Goal: Task Accomplishment & Management: Manage account settings

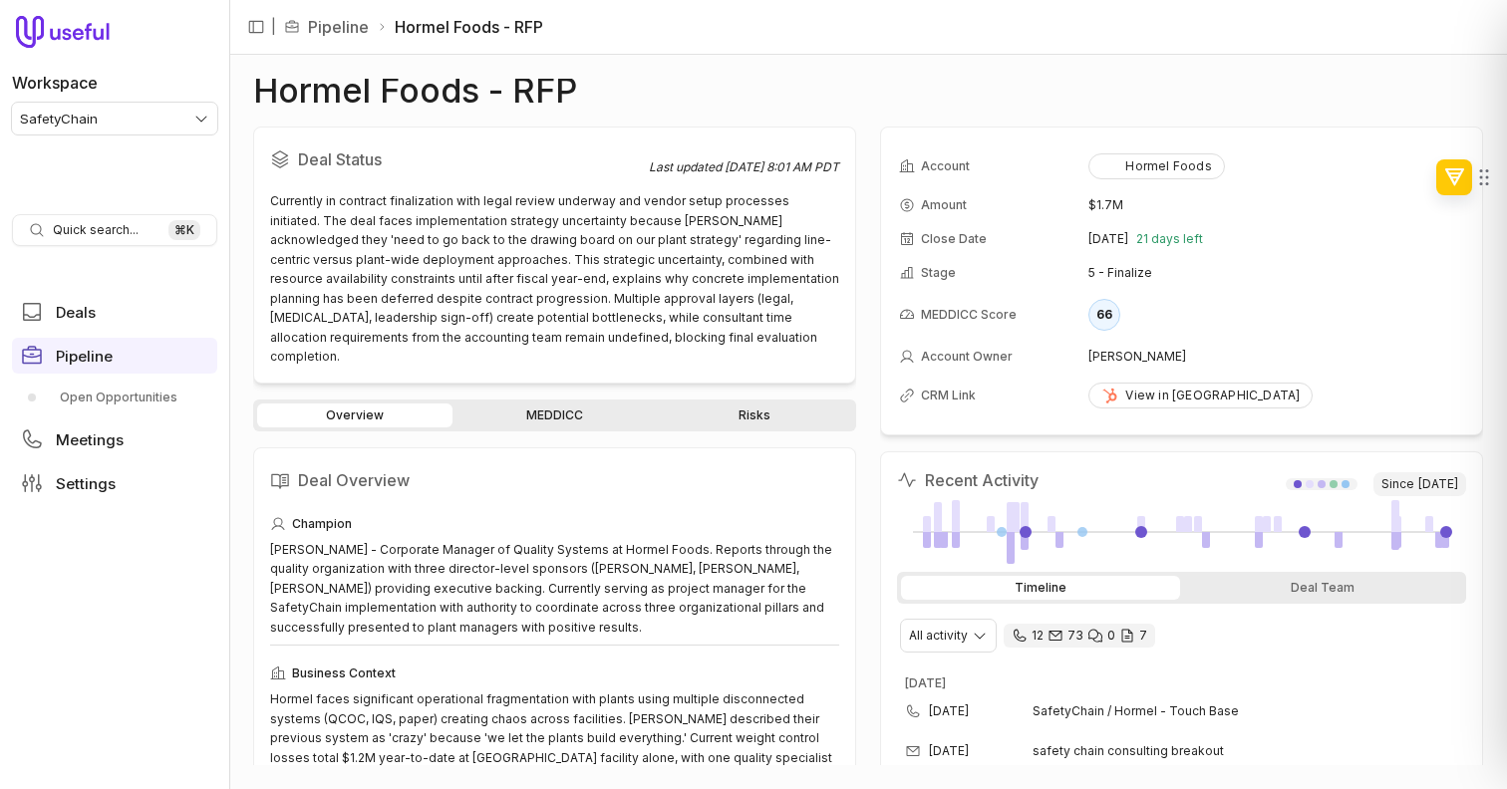
scroll to position [603, 0]
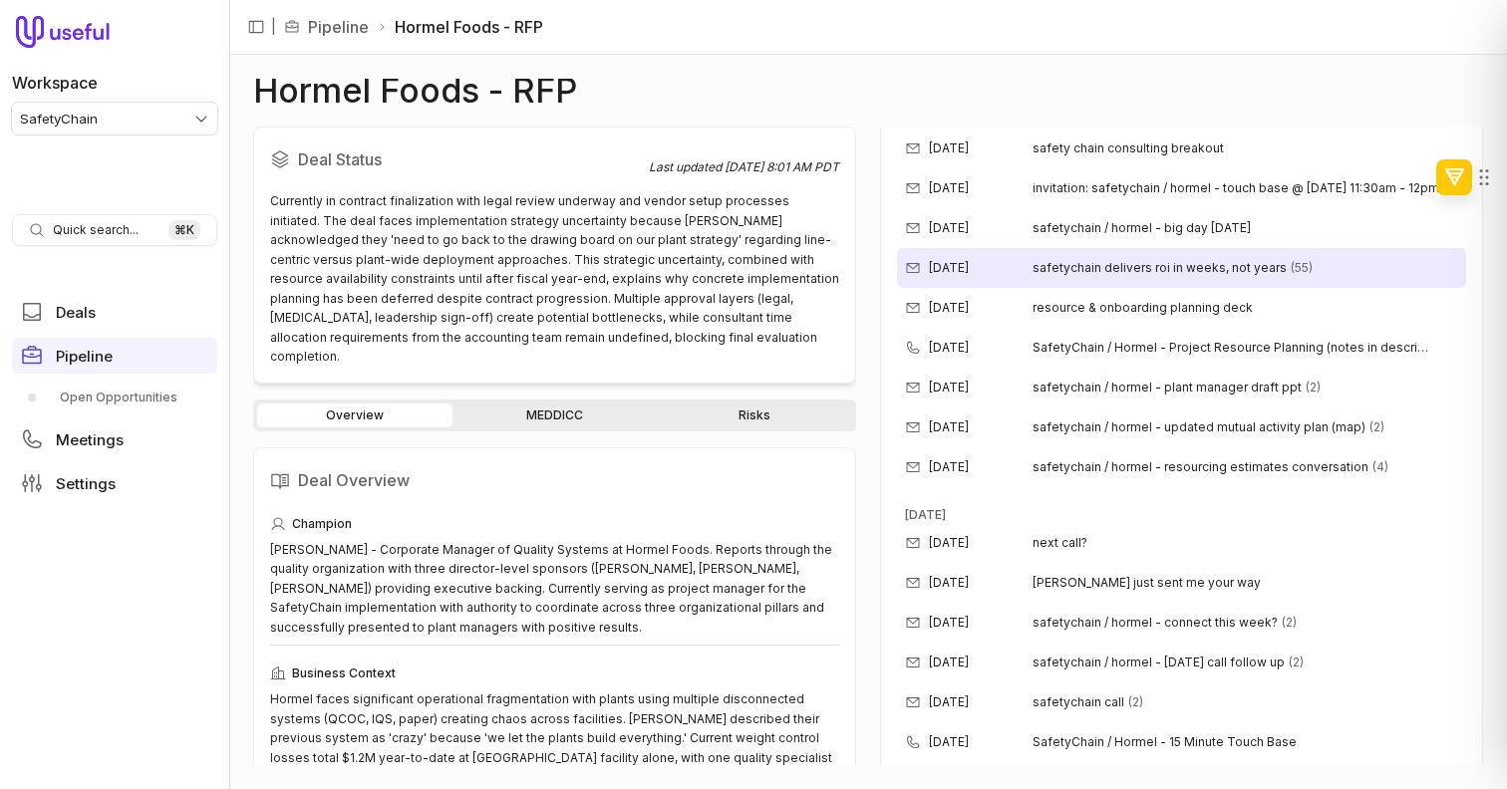
click at [1277, 272] on div "safetychain delivers roi in weeks, not years (55)" at bounding box center [1172, 268] width 280 height 16
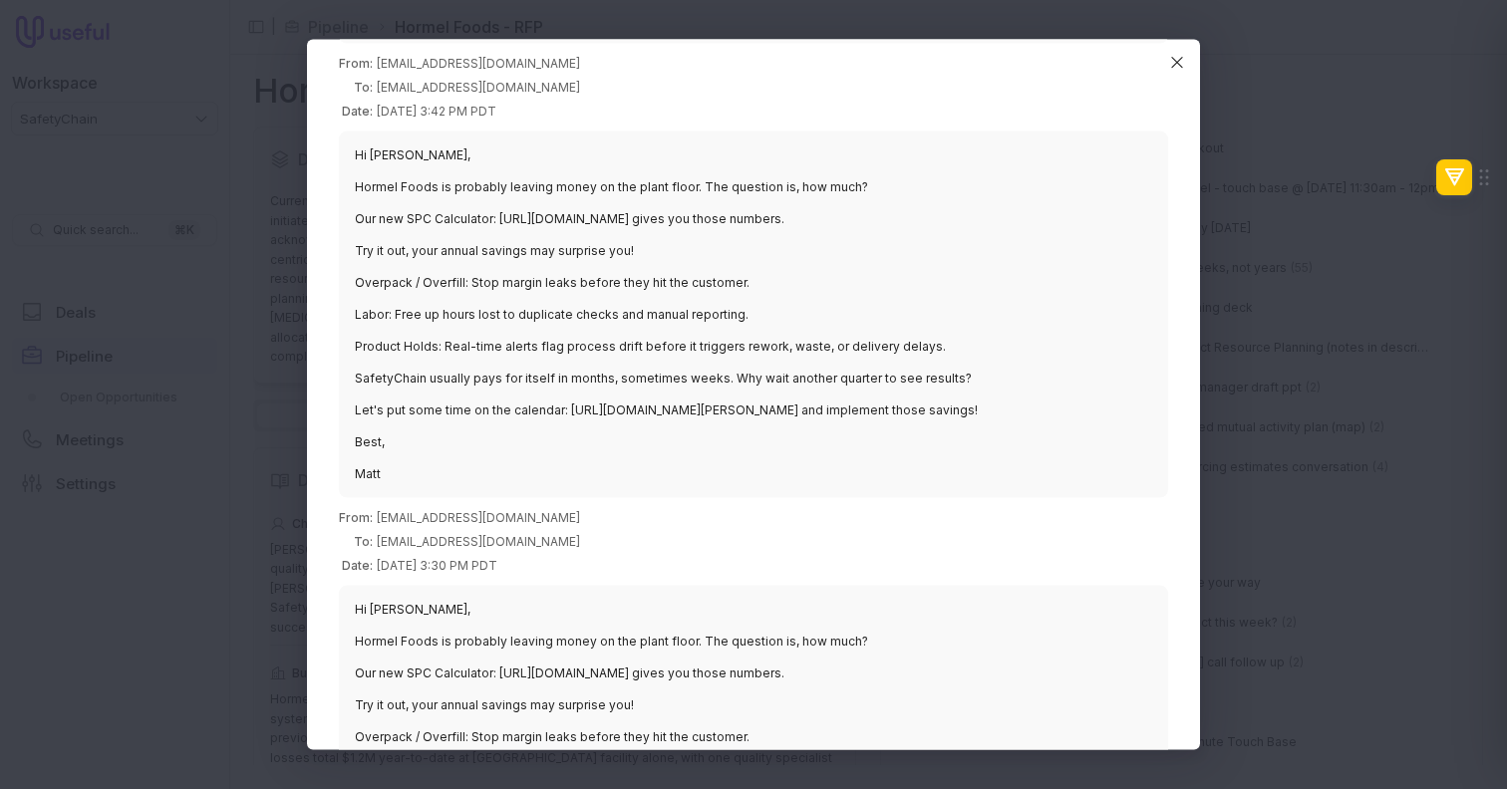
scroll to position [739, 0]
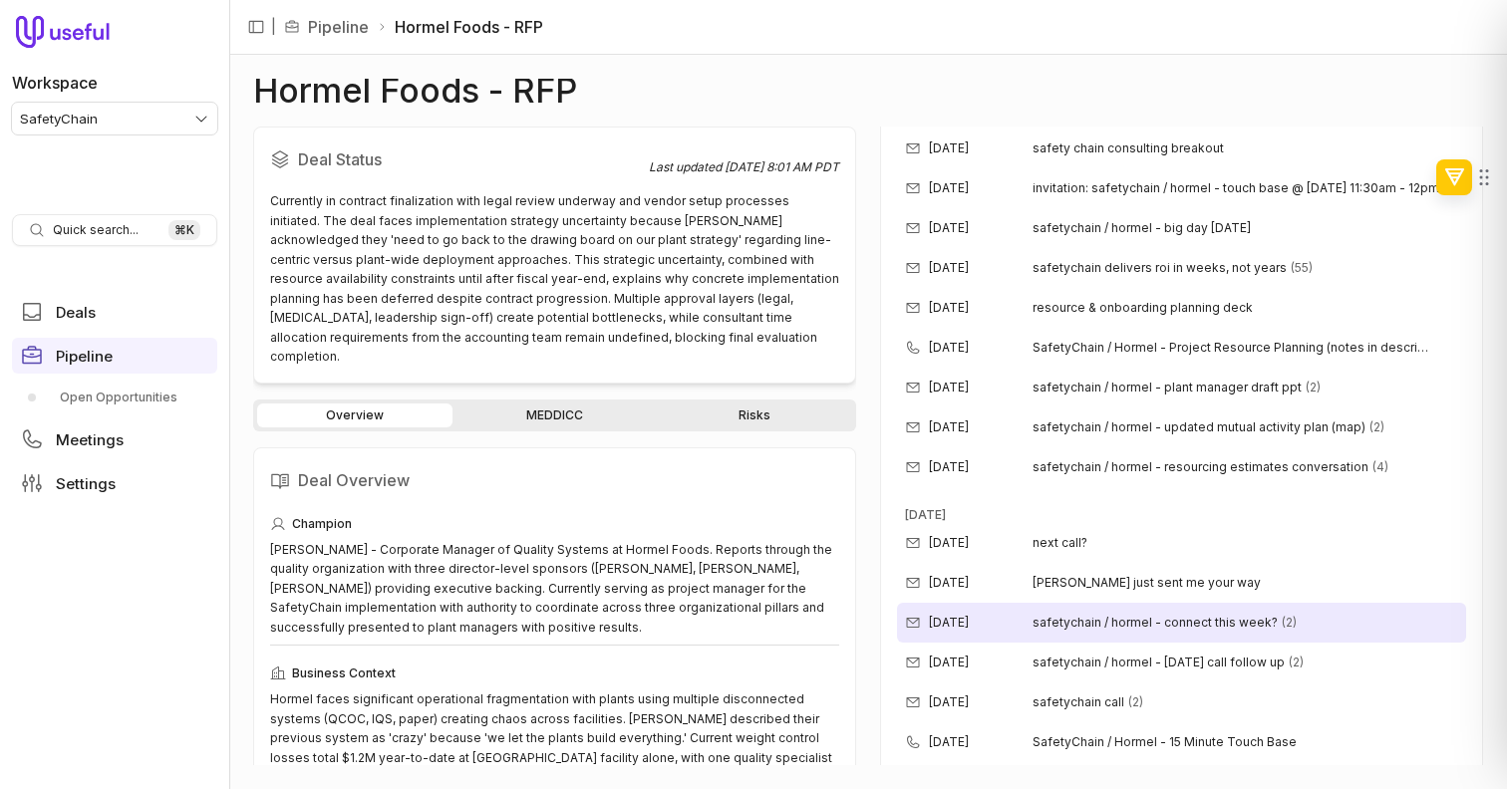
click at [1288, 609] on div "[DATE] safetychain / hormel - connect this week? (2)" at bounding box center [1181, 623] width 569 height 40
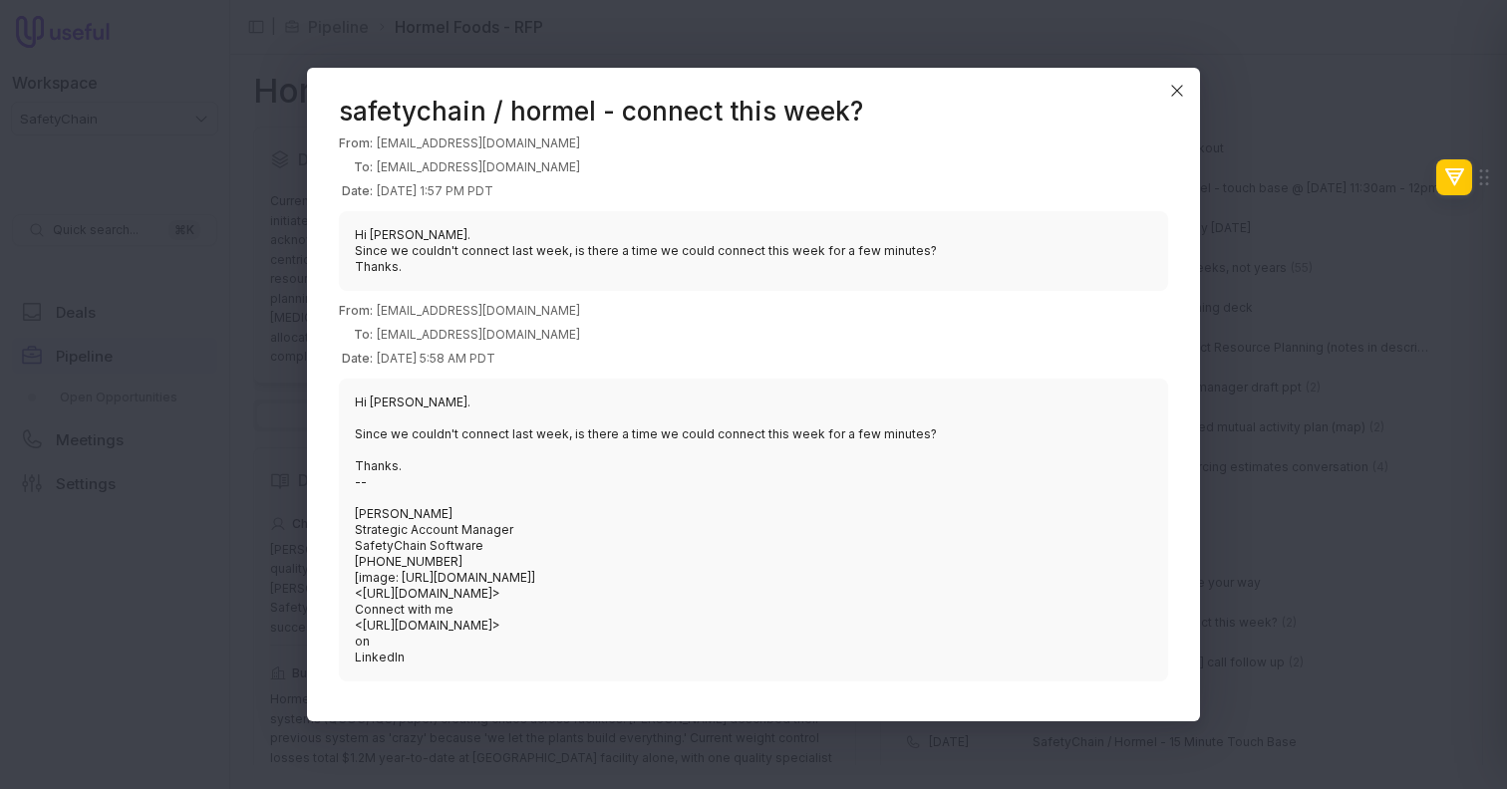
scroll to position [55, 0]
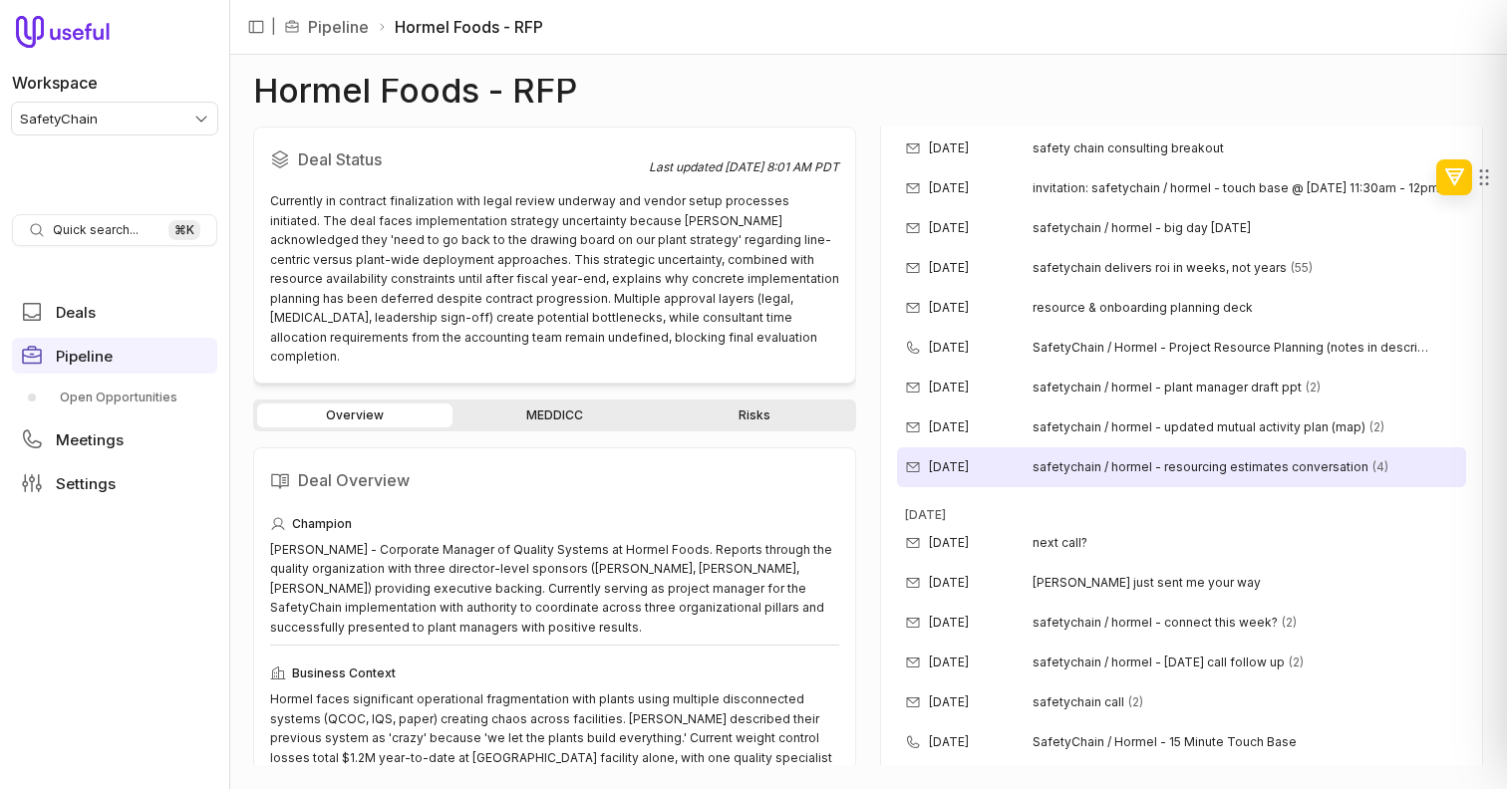
click at [1235, 456] on div "[DATE] safetychain / hormel - resourcing estimates conversation (4)" at bounding box center [1181, 467] width 569 height 40
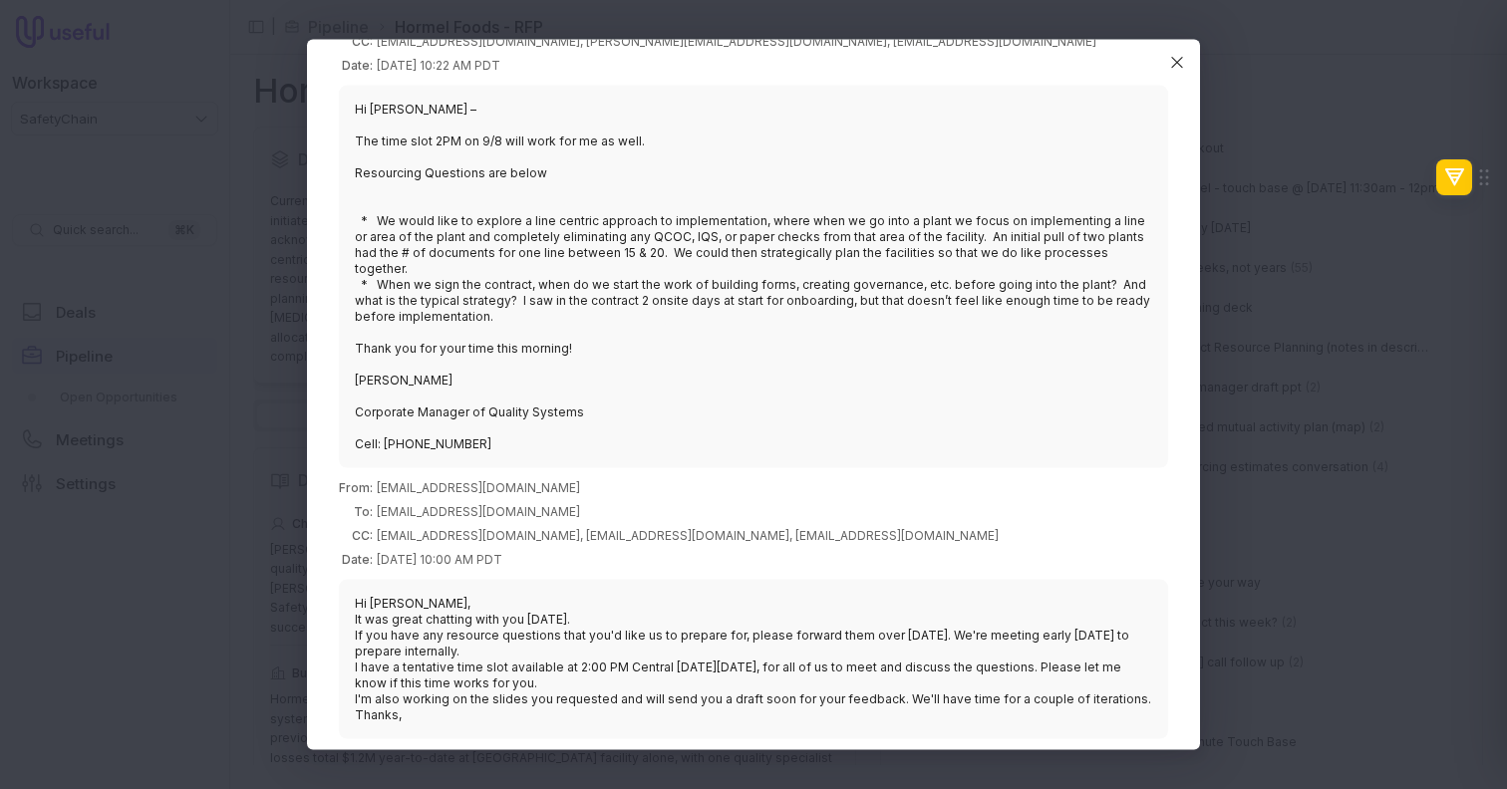
scroll to position [836, 0]
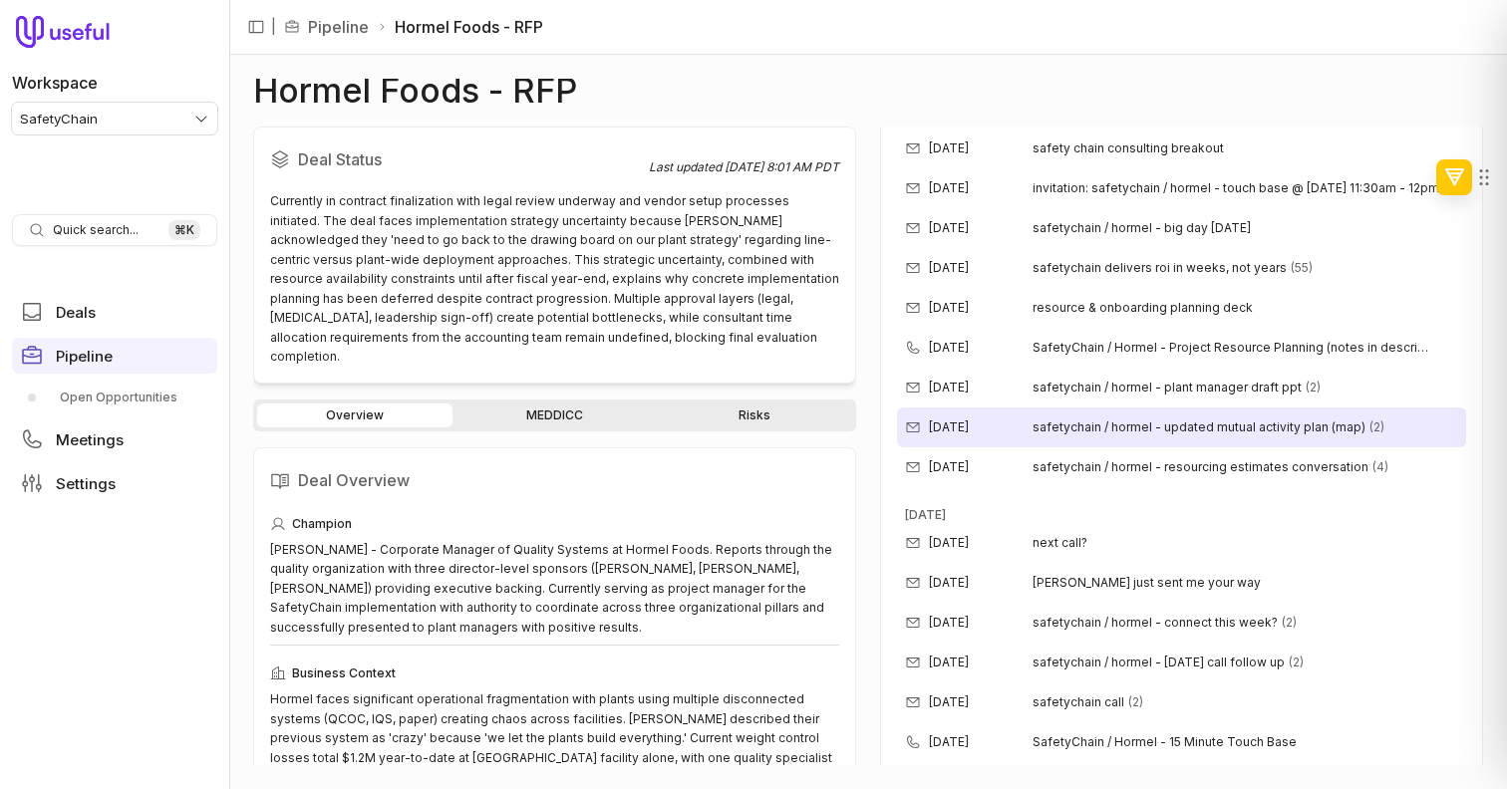
click at [1229, 420] on span "safetychain / hormel - updated mutual activity plan (map)" at bounding box center [1198, 428] width 333 height 16
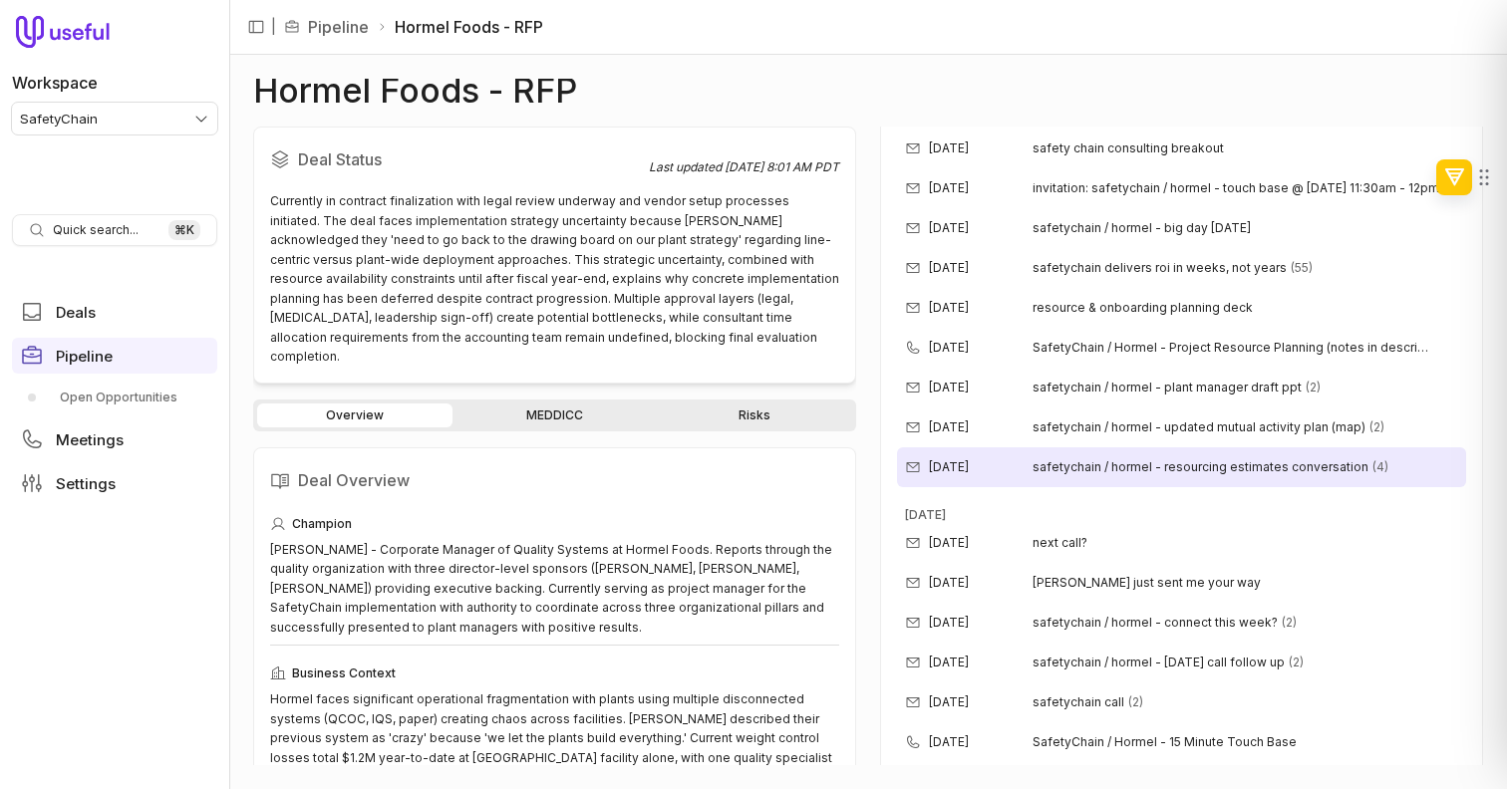
click at [1294, 463] on span "safetychain / hormel - resourcing estimates conversation" at bounding box center [1200, 467] width 336 height 16
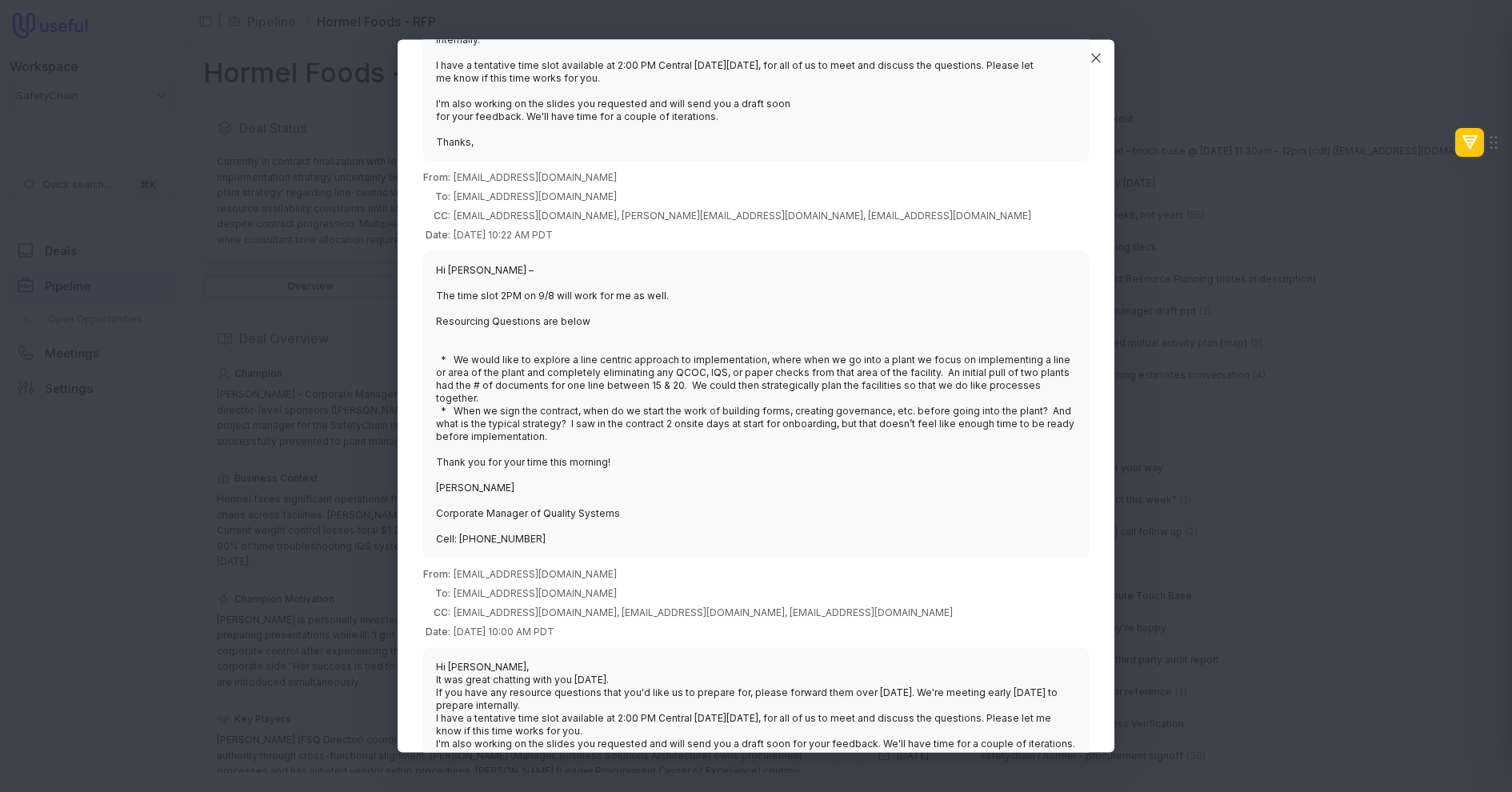
scroll to position [528, 0]
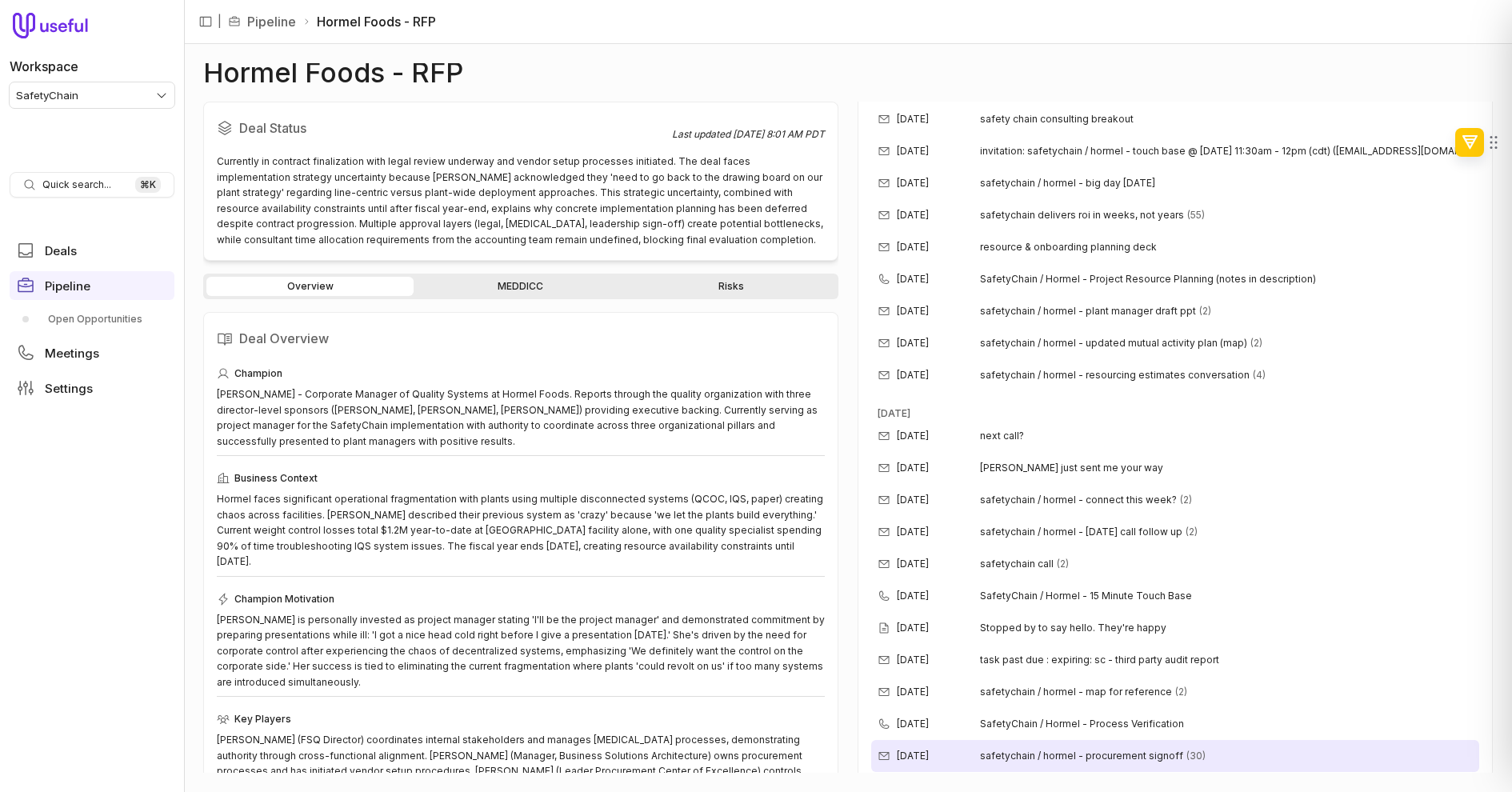
click at [1209, 632] on div "[DATE] safetychain / hormel - procurement signoff (30)" at bounding box center [1174, 756] width 608 height 32
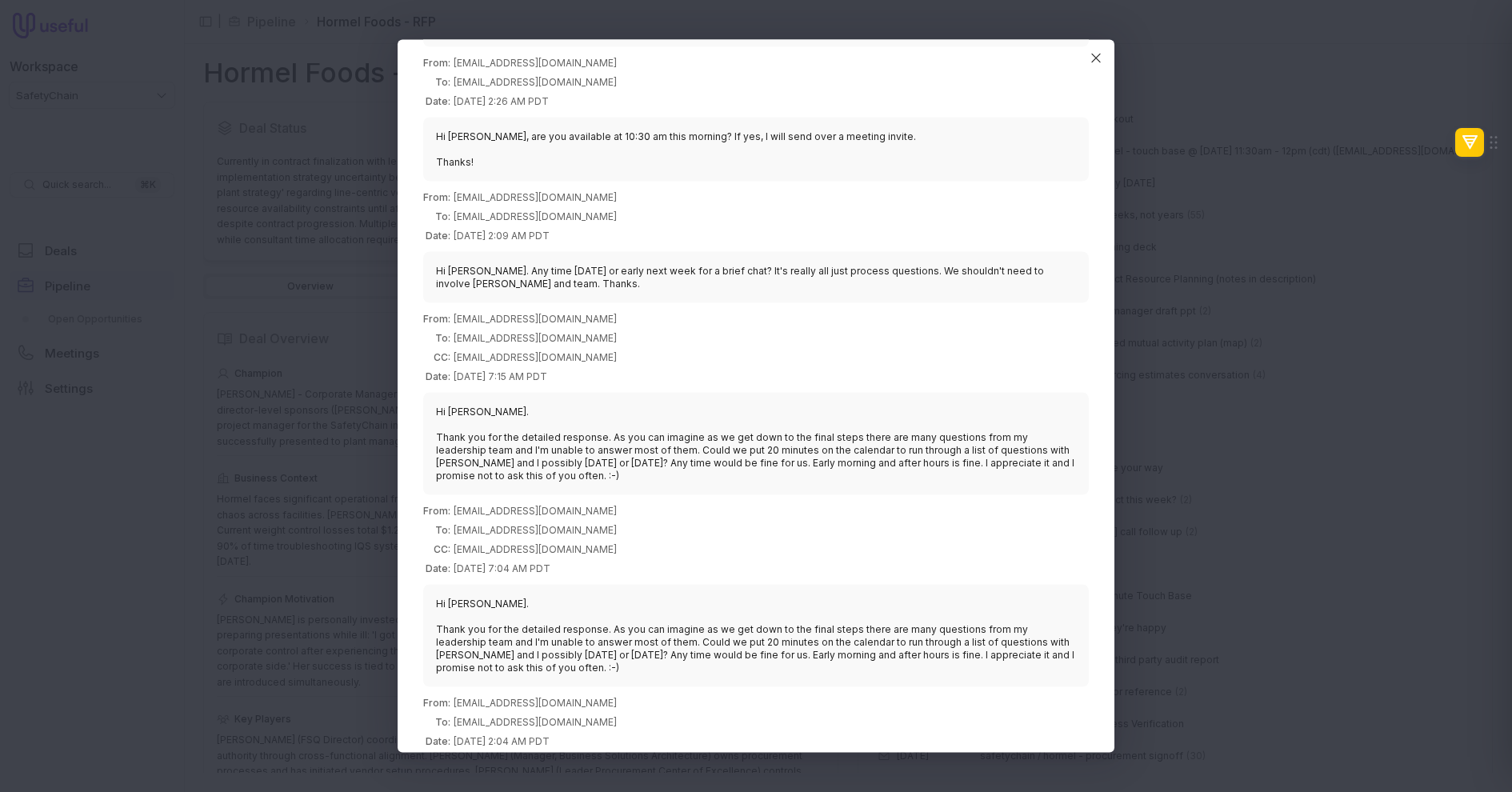
scroll to position [832, 0]
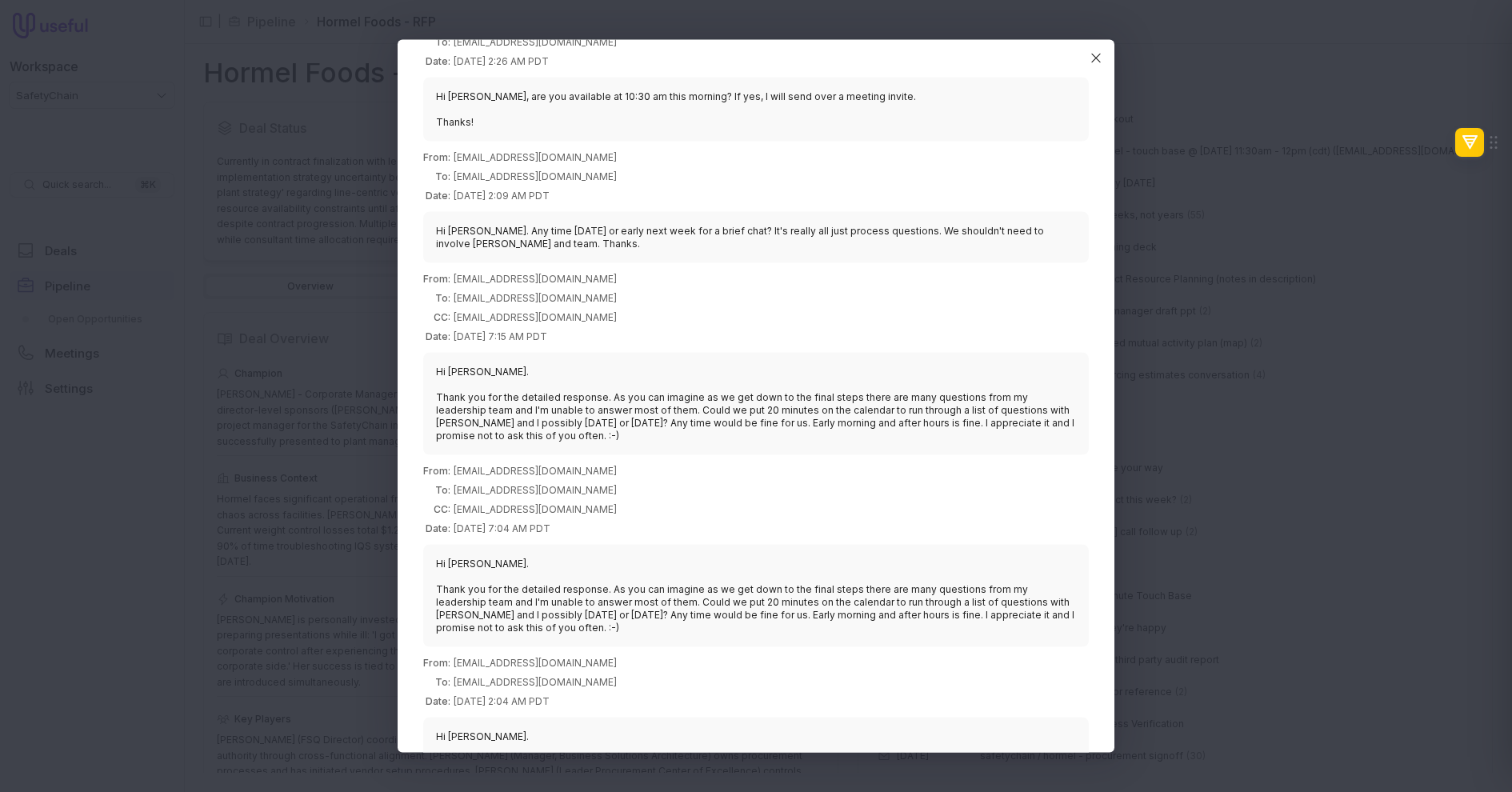
click at [1107, 245] on div "safetychain / hormel - procurement signoff From: [EMAIL_ADDRESS][DOMAIN_NAME] T…" at bounding box center [755, 396] width 717 height 713
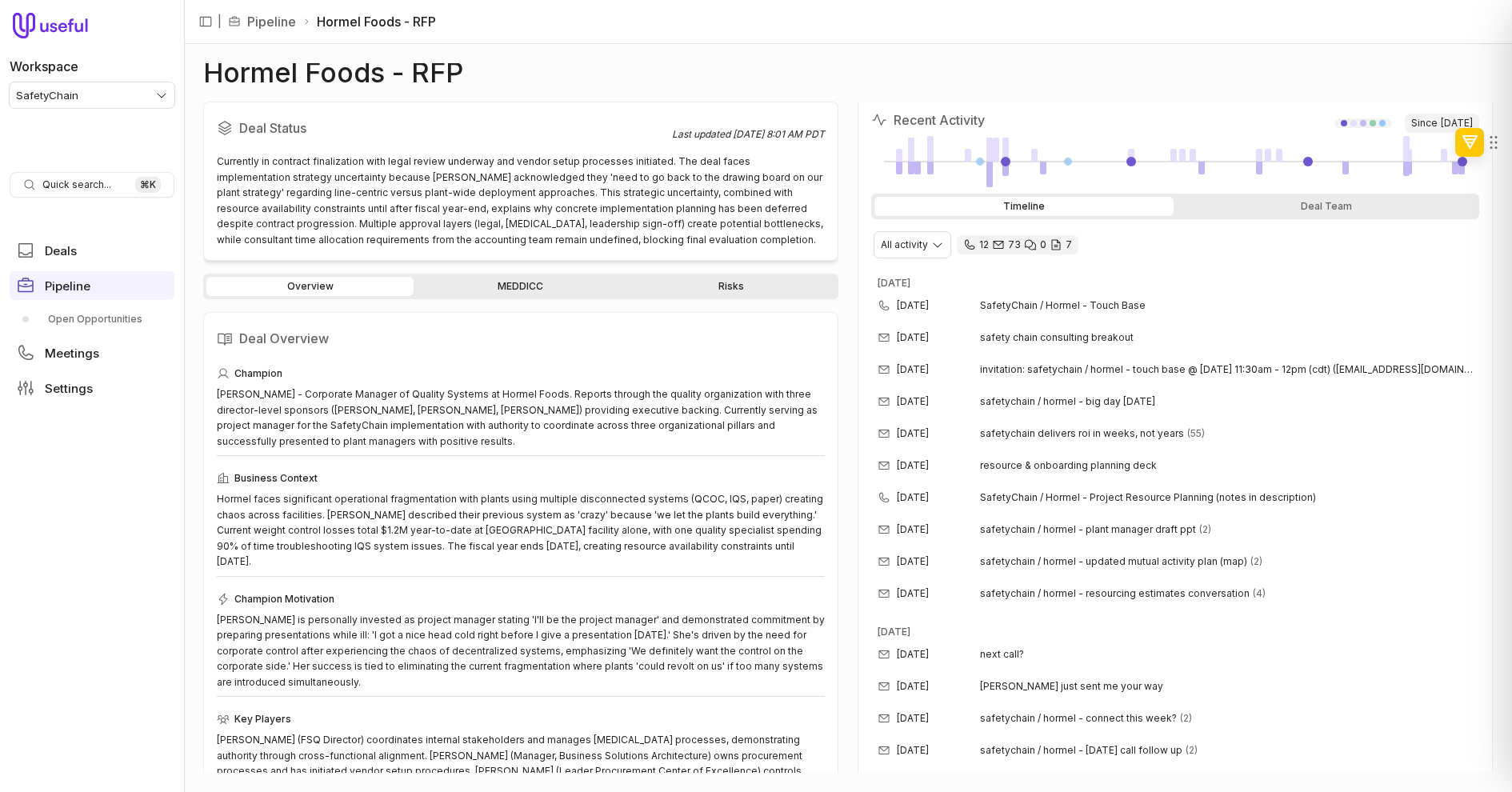
scroll to position [322, 0]
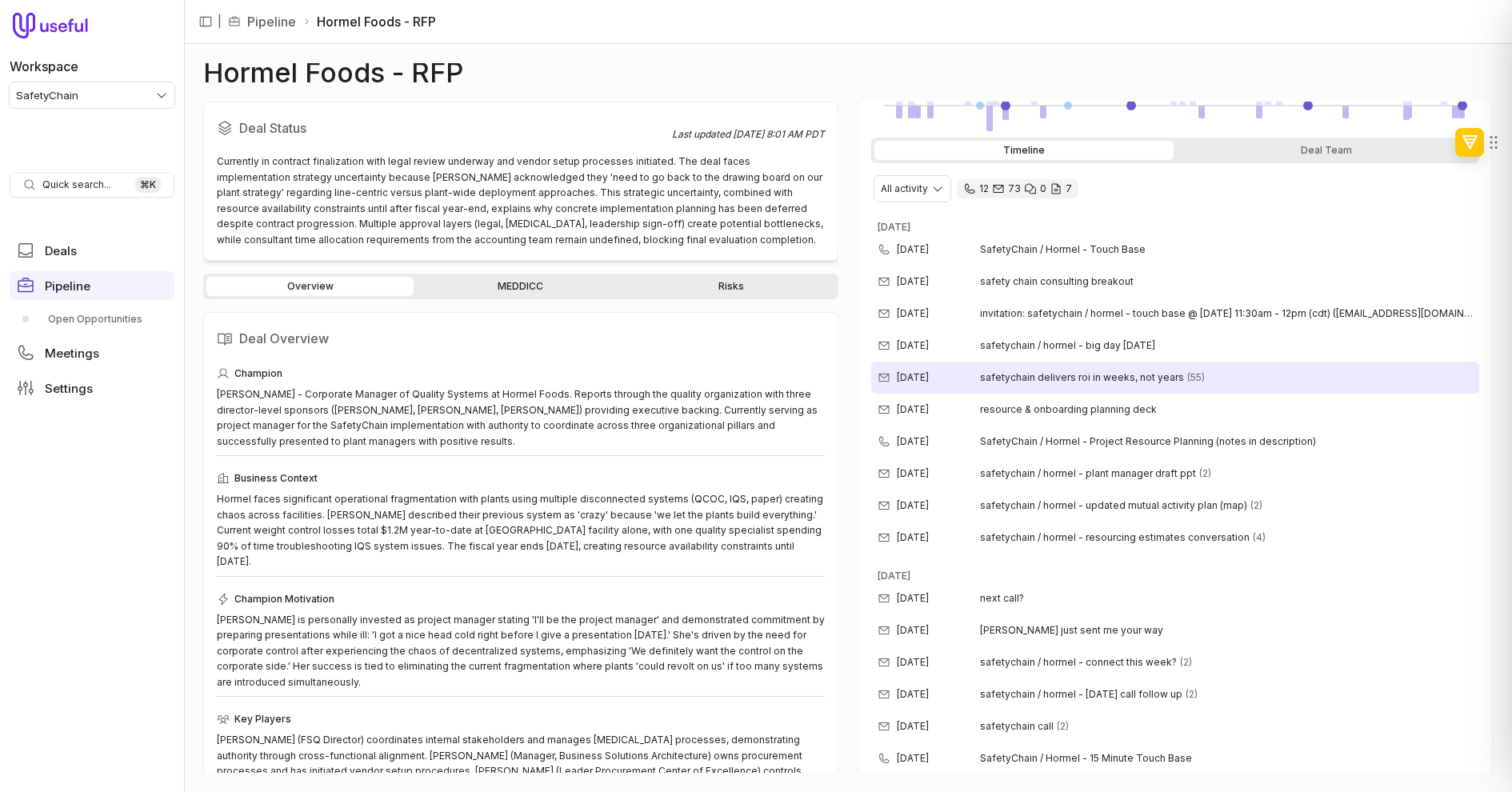
click at [1209, 379] on div "[DATE] safetychain delivers roi in weeks, not years (55)" at bounding box center [1174, 377] width 608 height 32
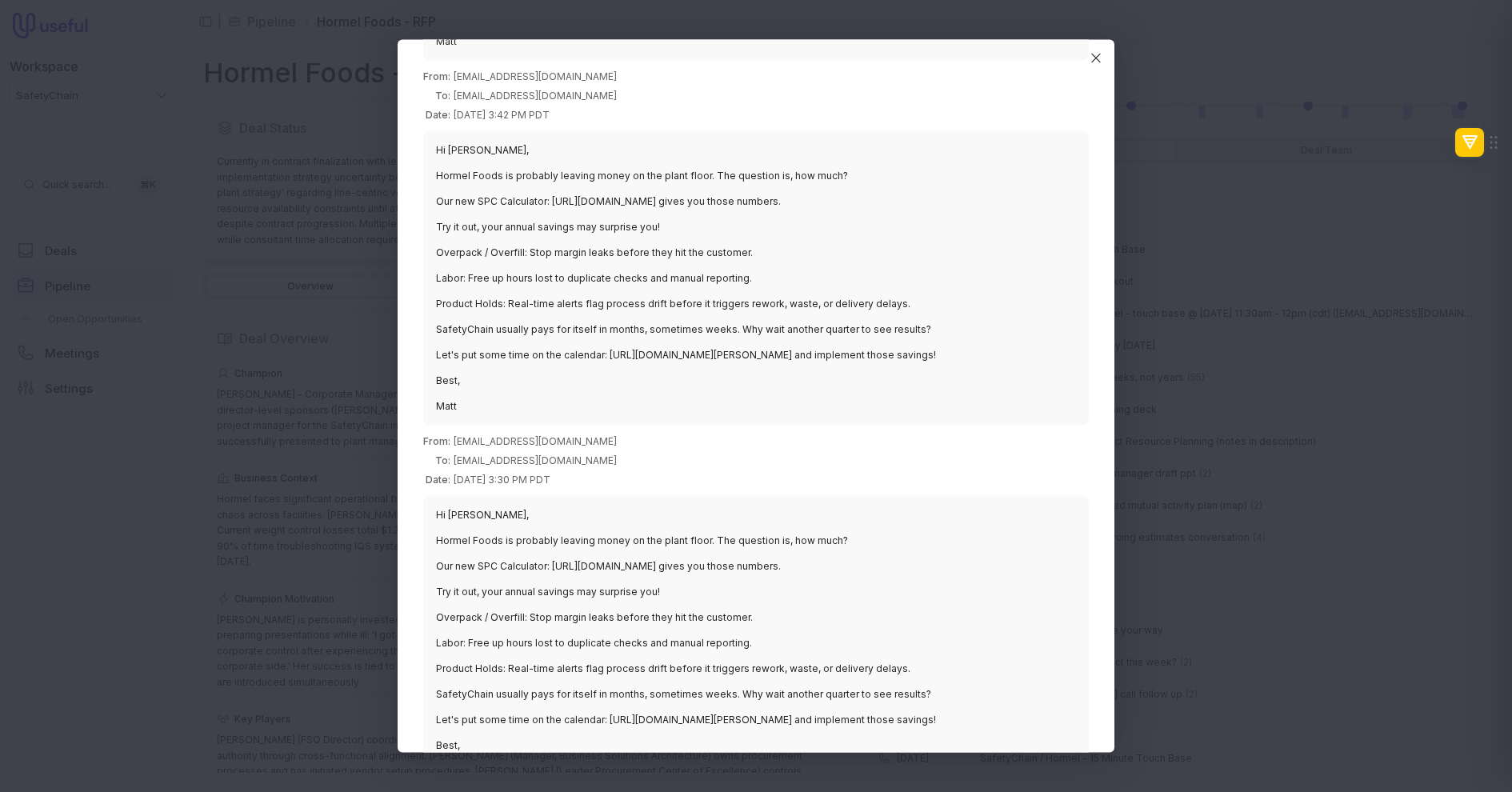
scroll to position [577, 0]
